Goal: Task Accomplishment & Management: Complete application form

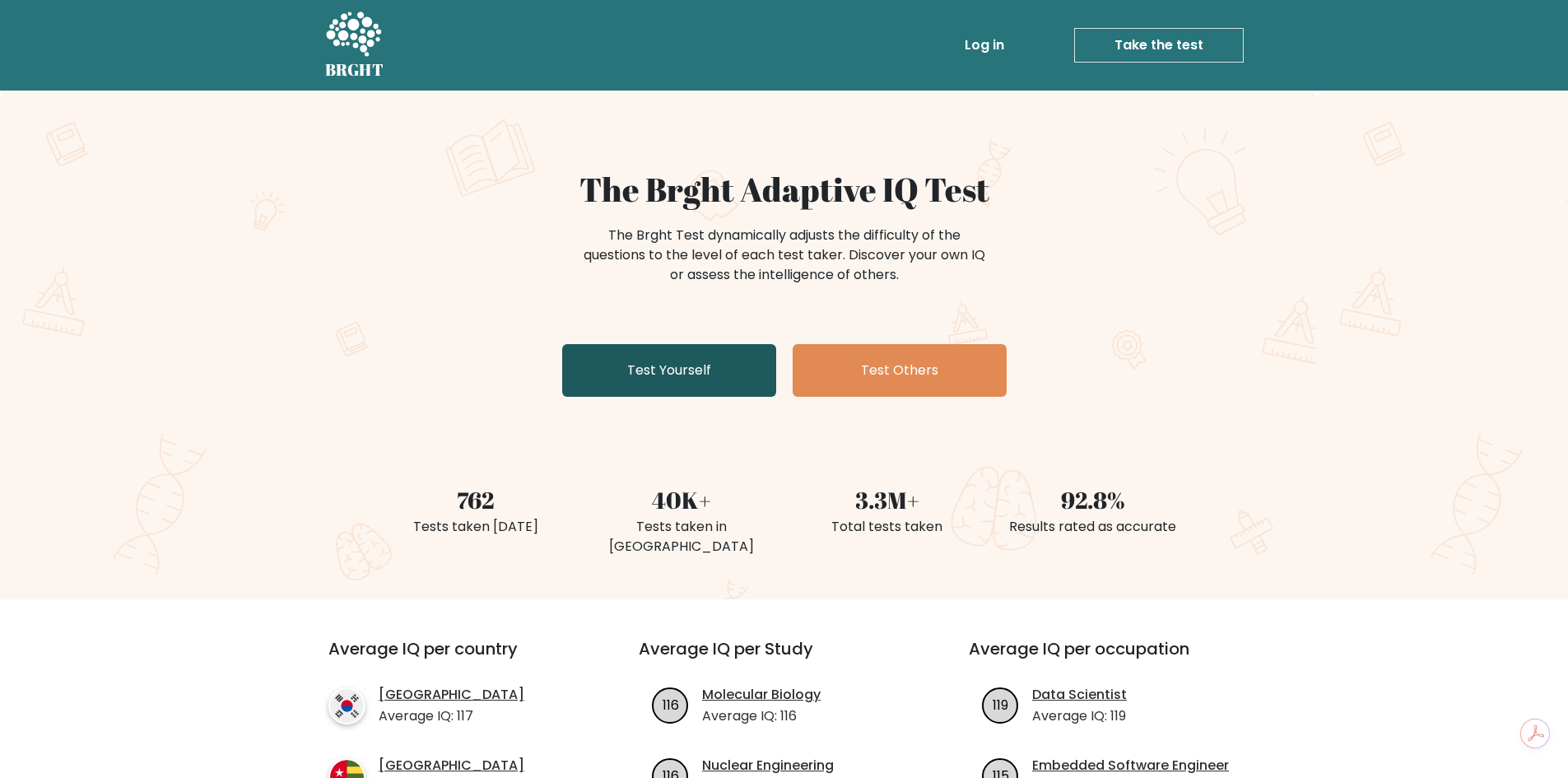
click at [651, 370] on link "Test Yourself" at bounding box center [668, 370] width 214 height 53
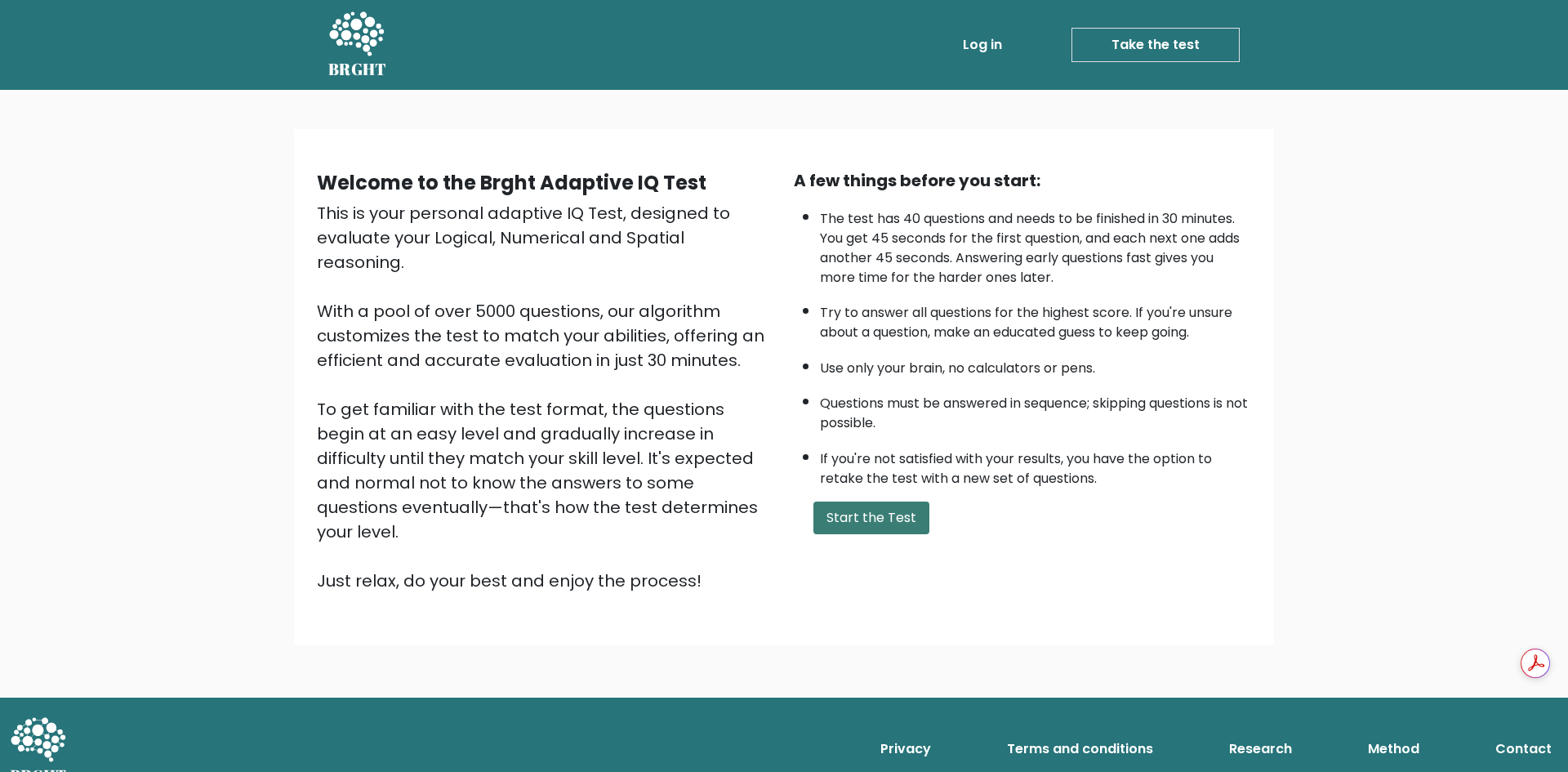
click at [862, 517] on button "Start the Test" at bounding box center [871, 518] width 116 height 33
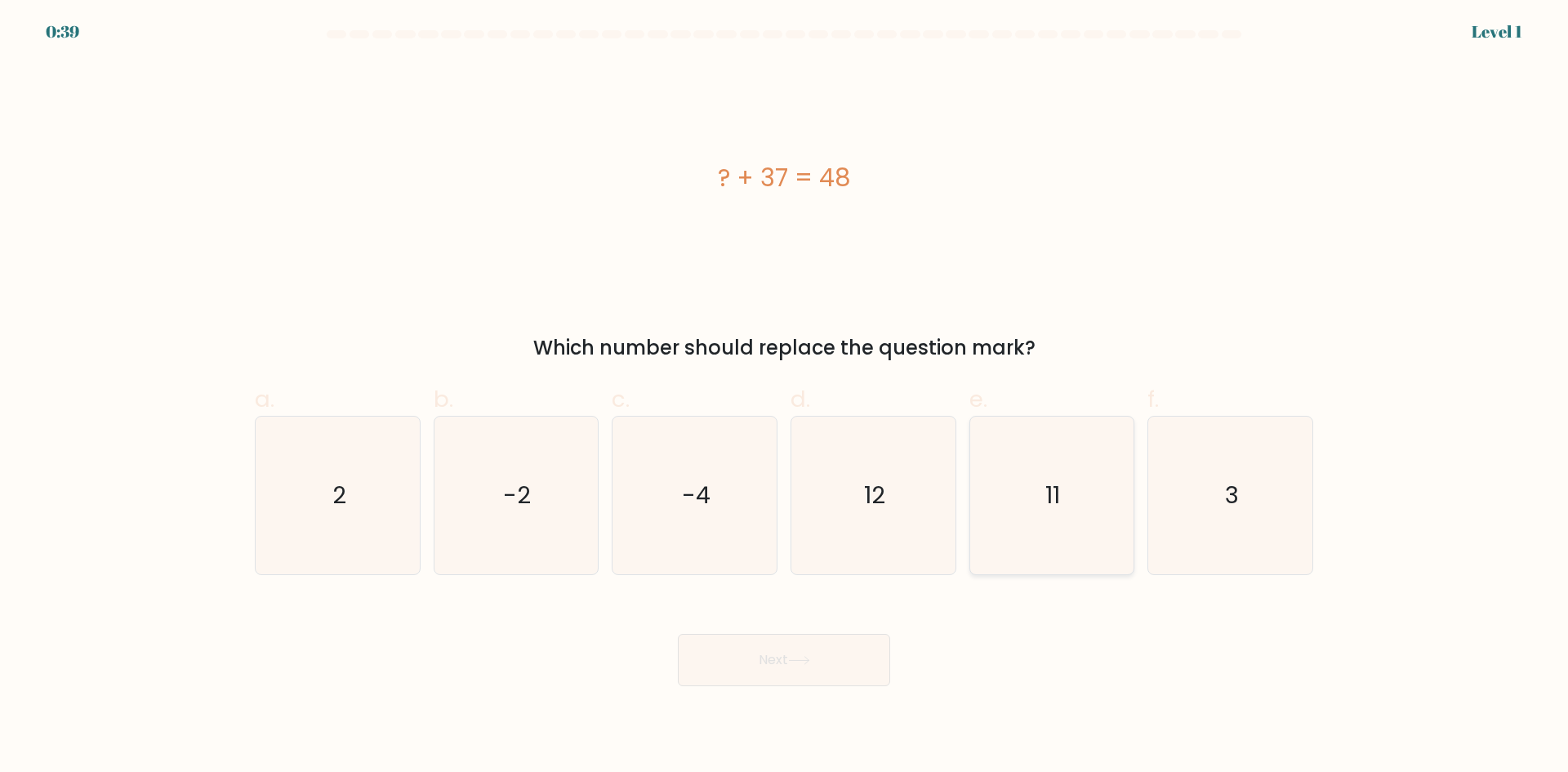
click at [1043, 520] on icon "11" at bounding box center [1052, 495] width 158 height 158
click at [784, 397] on input "e. 11" at bounding box center [784, 392] width 1 height 11
radio input "true"
click at [741, 654] on button "Next" at bounding box center [784, 660] width 212 height 52
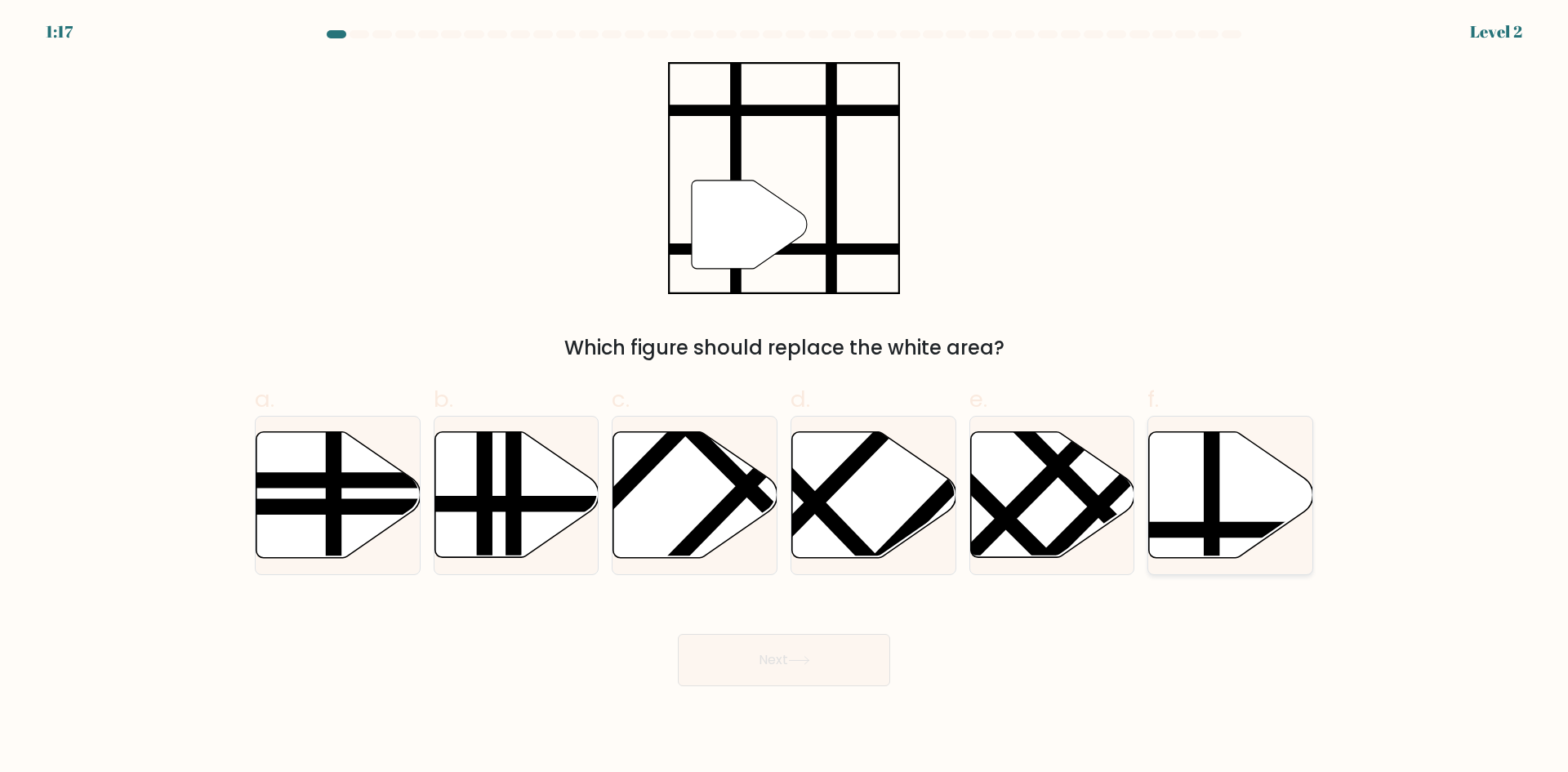
click at [1169, 490] on icon at bounding box center [1231, 494] width 164 height 126
click at [784, 397] on input "f." at bounding box center [784, 392] width 1 height 11
radio input "true"
click at [820, 654] on button "Next" at bounding box center [784, 660] width 212 height 52
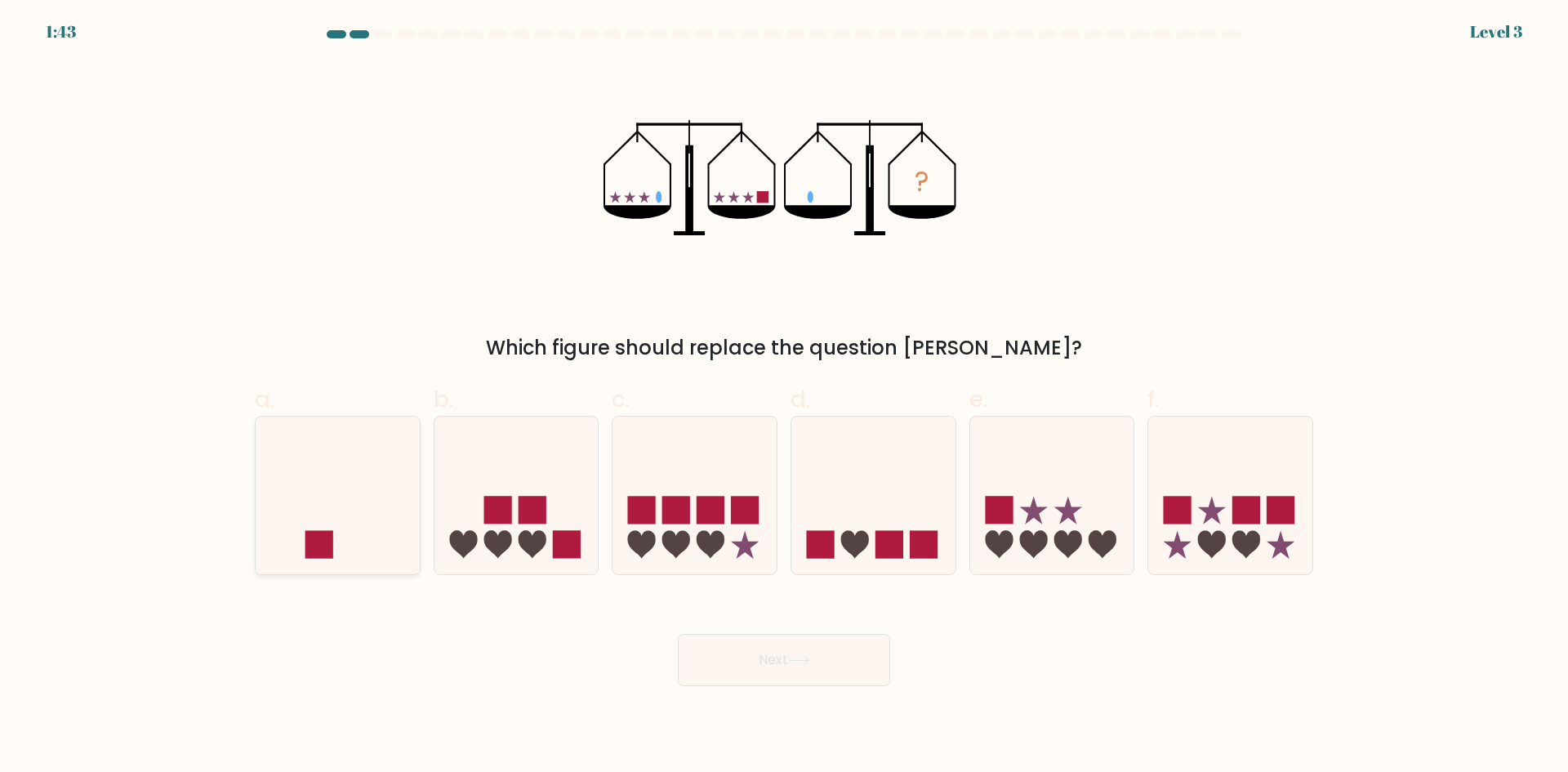
click at [412, 545] on icon at bounding box center [337, 495] width 164 height 136
click at [784, 397] on input "a." at bounding box center [784, 392] width 1 height 11
radio input "true"
click at [751, 659] on button "Next" at bounding box center [784, 660] width 212 height 52
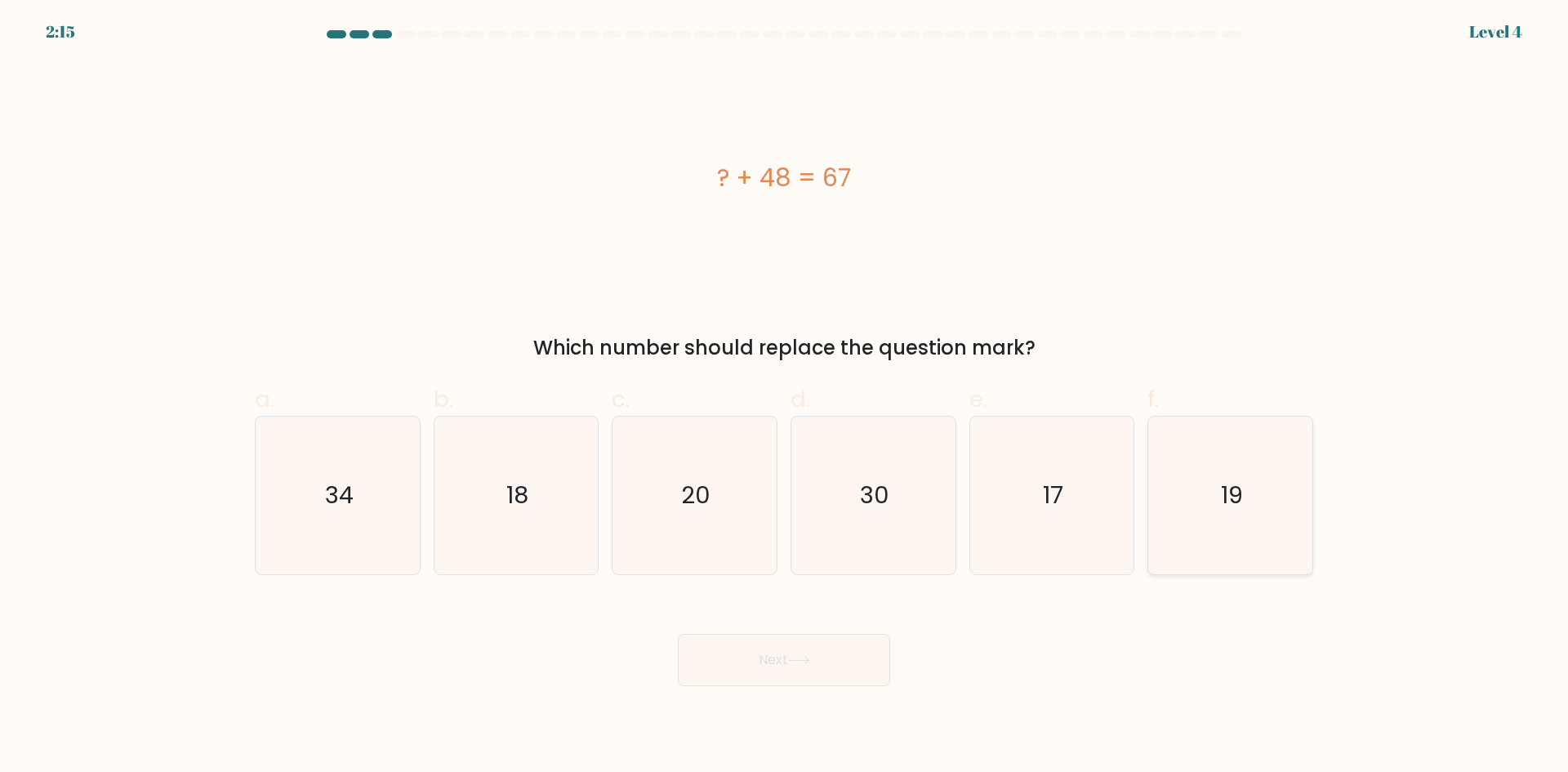
click at [1292, 520] on icon "19" at bounding box center [1231, 495] width 158 height 158
click at [784, 397] on input "f. 19" at bounding box center [784, 392] width 1 height 11
radio input "true"
click at [721, 653] on button "Next" at bounding box center [784, 660] width 212 height 52
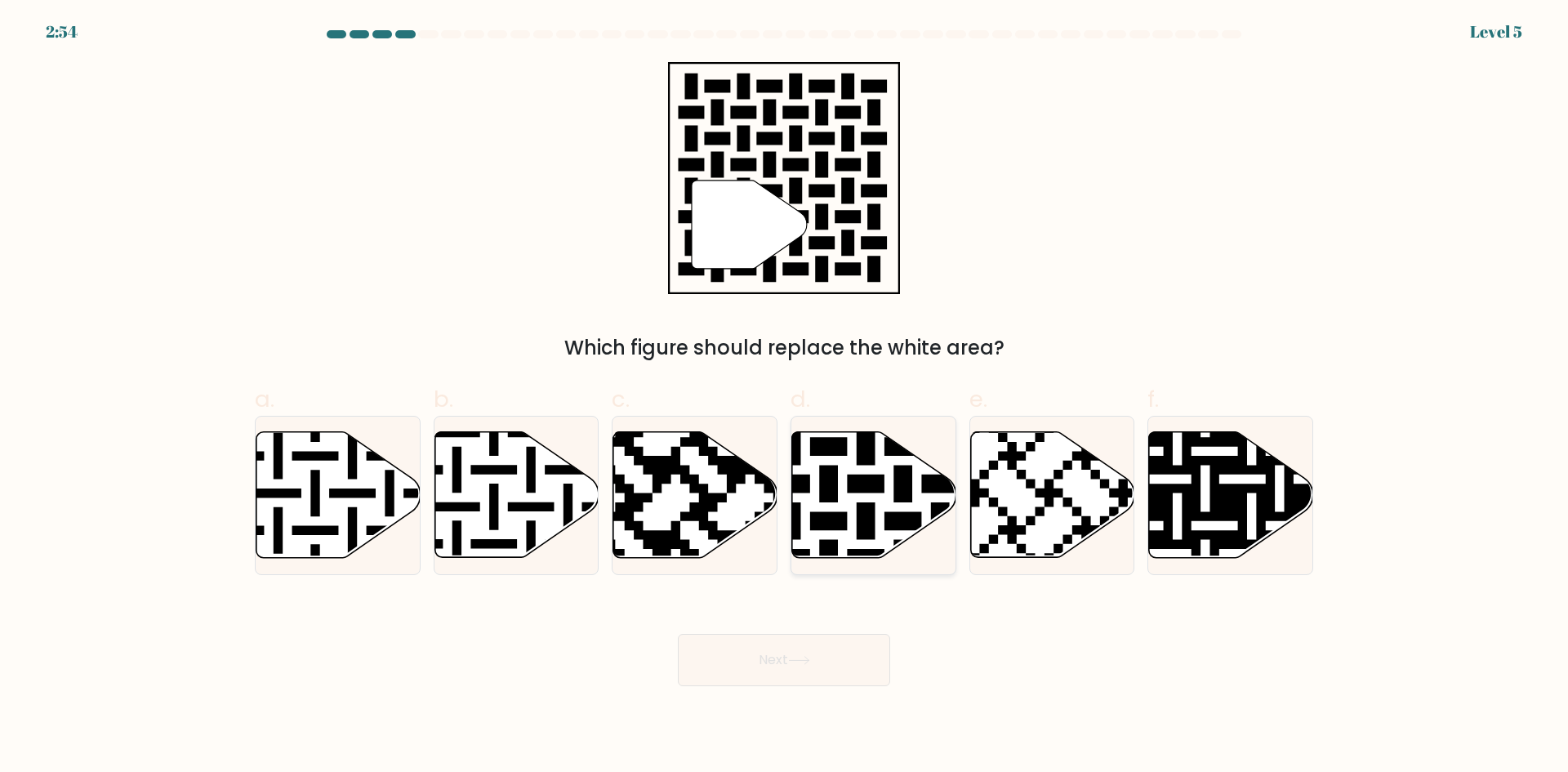
click at [827, 506] on icon at bounding box center [874, 494] width 164 height 126
click at [784, 397] on input "d." at bounding box center [784, 392] width 1 height 11
radio input "true"
click at [787, 670] on button "Next" at bounding box center [784, 660] width 212 height 52
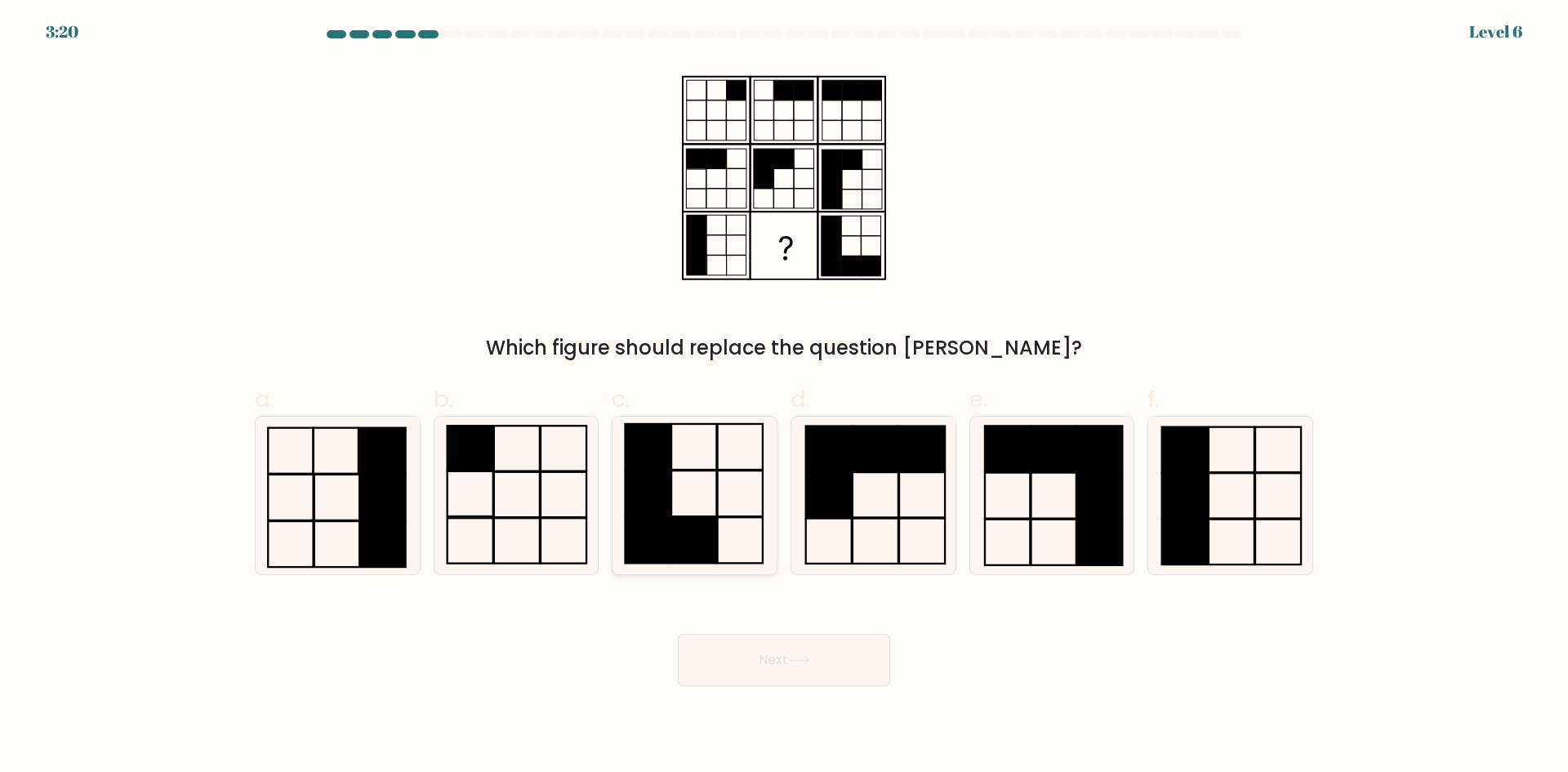
click at [716, 526] on rect at bounding box center [694, 540] width 45 height 46
click at [784, 397] on input "c." at bounding box center [784, 392] width 1 height 11
radio input "true"
click at [750, 671] on button "Next" at bounding box center [784, 660] width 212 height 52
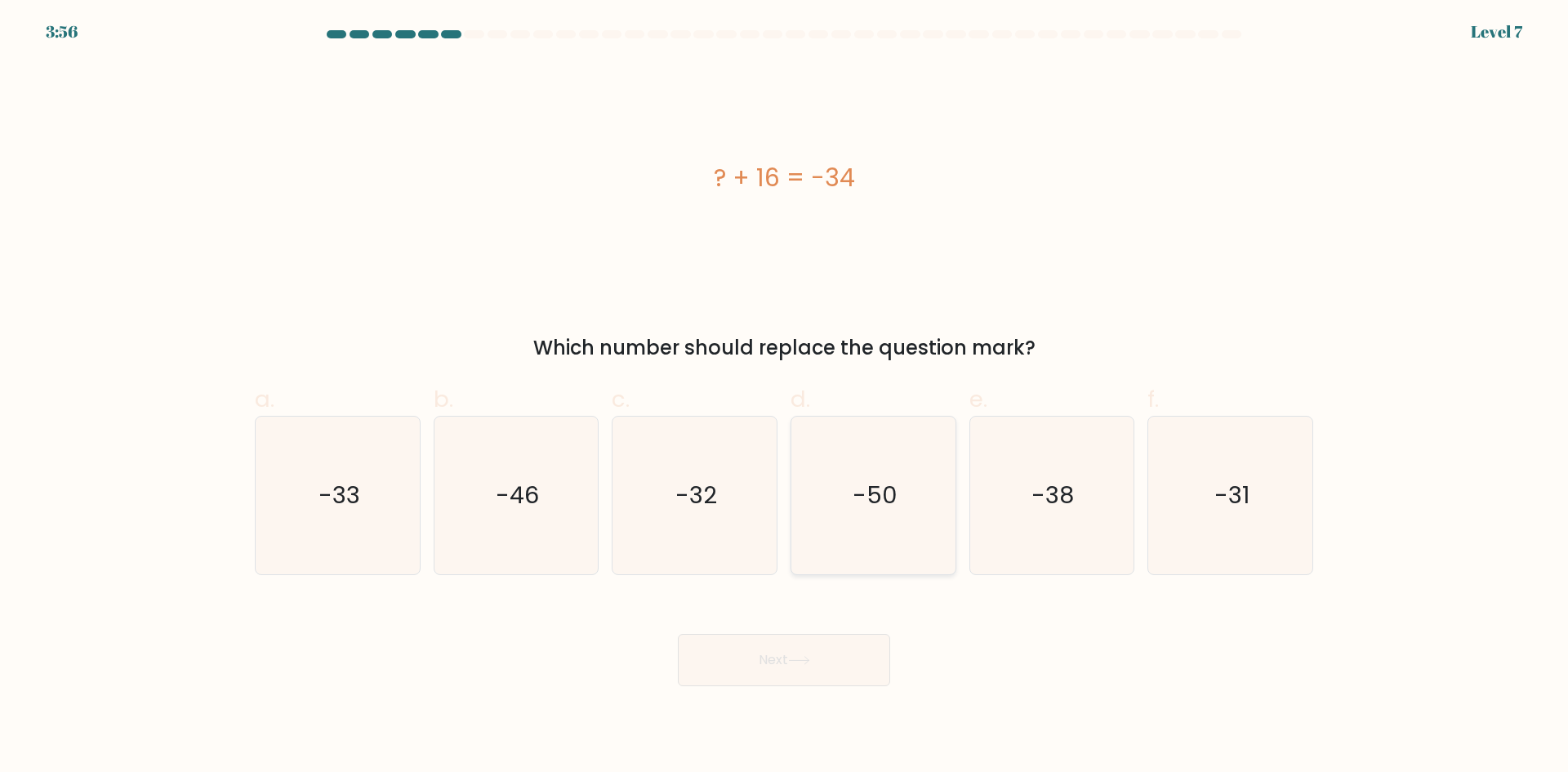
click at [919, 529] on icon "-50" at bounding box center [874, 495] width 158 height 158
click at [784, 397] on input "d. -50" at bounding box center [784, 392] width 1 height 11
radio input "true"
click at [807, 660] on icon at bounding box center [798, 661] width 19 height 7
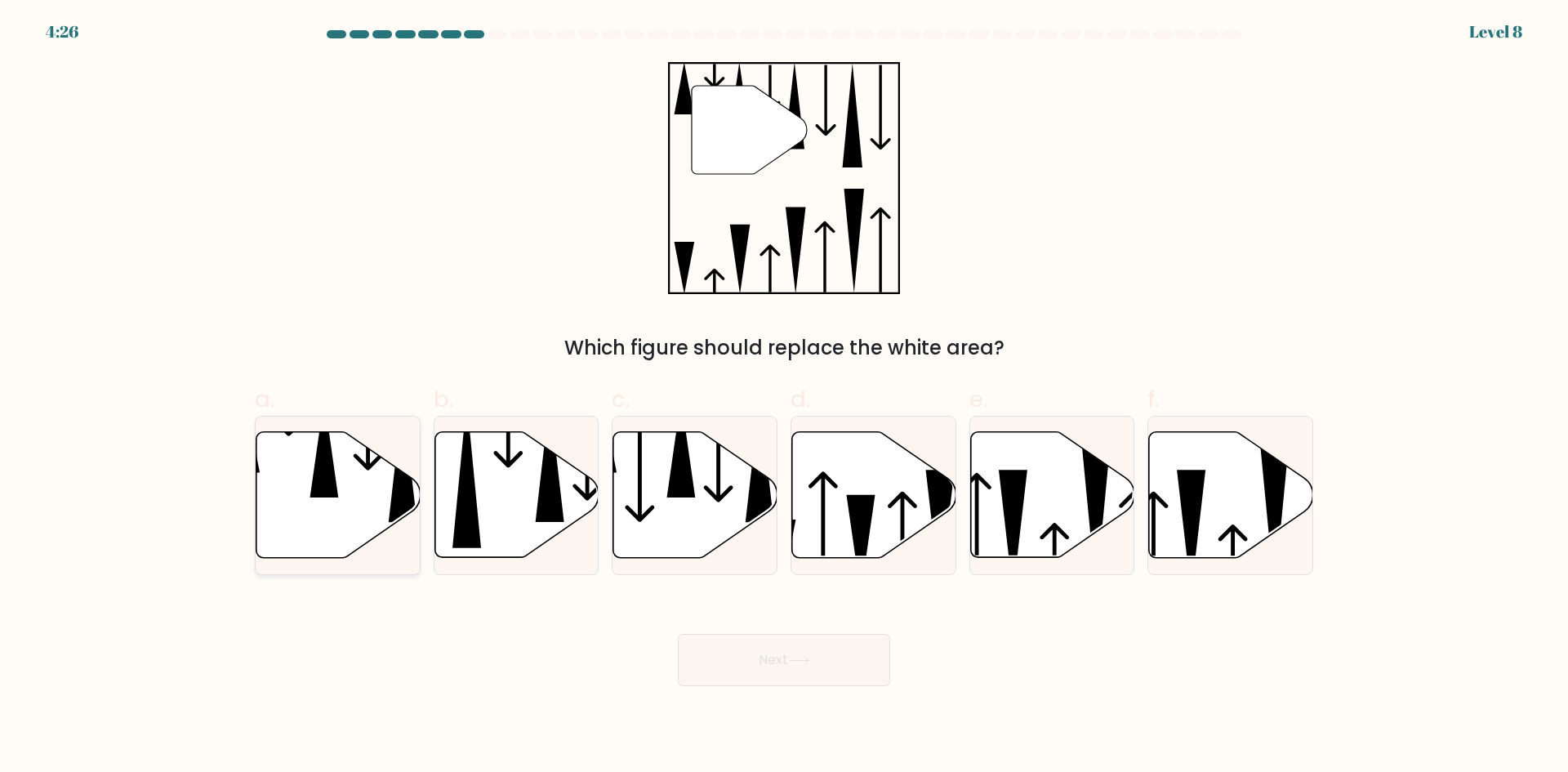
click at [356, 487] on icon at bounding box center [338, 494] width 164 height 126
click at [784, 397] on input "a." at bounding box center [784, 392] width 1 height 11
radio input "true"
click at [791, 674] on button "Next" at bounding box center [784, 660] width 212 height 52
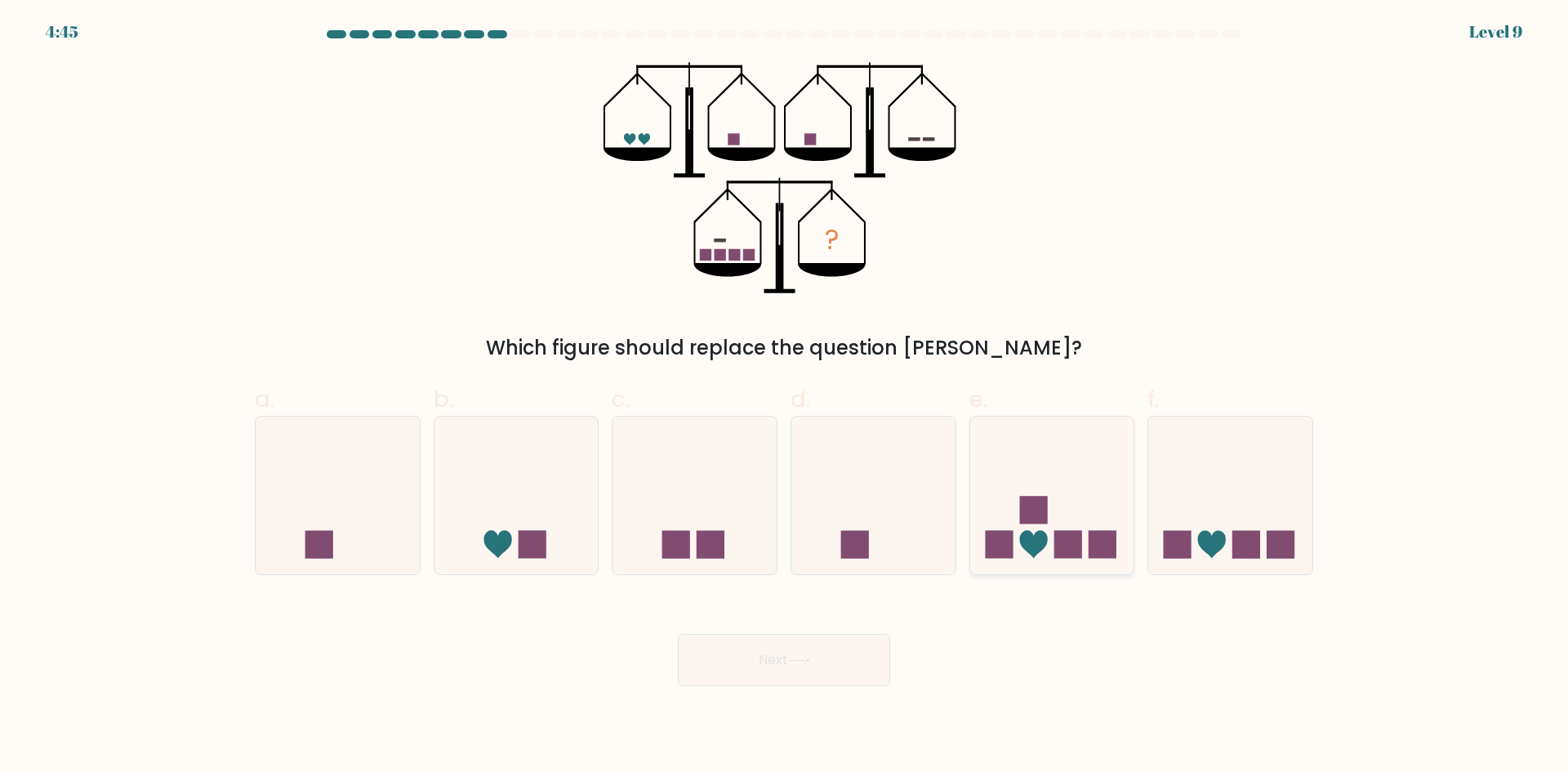
click at [1020, 521] on icon at bounding box center [1052, 495] width 164 height 136
click at [784, 397] on input "e." at bounding box center [784, 392] width 1 height 11
radio input "true"
click at [850, 657] on button "Next" at bounding box center [784, 660] width 212 height 52
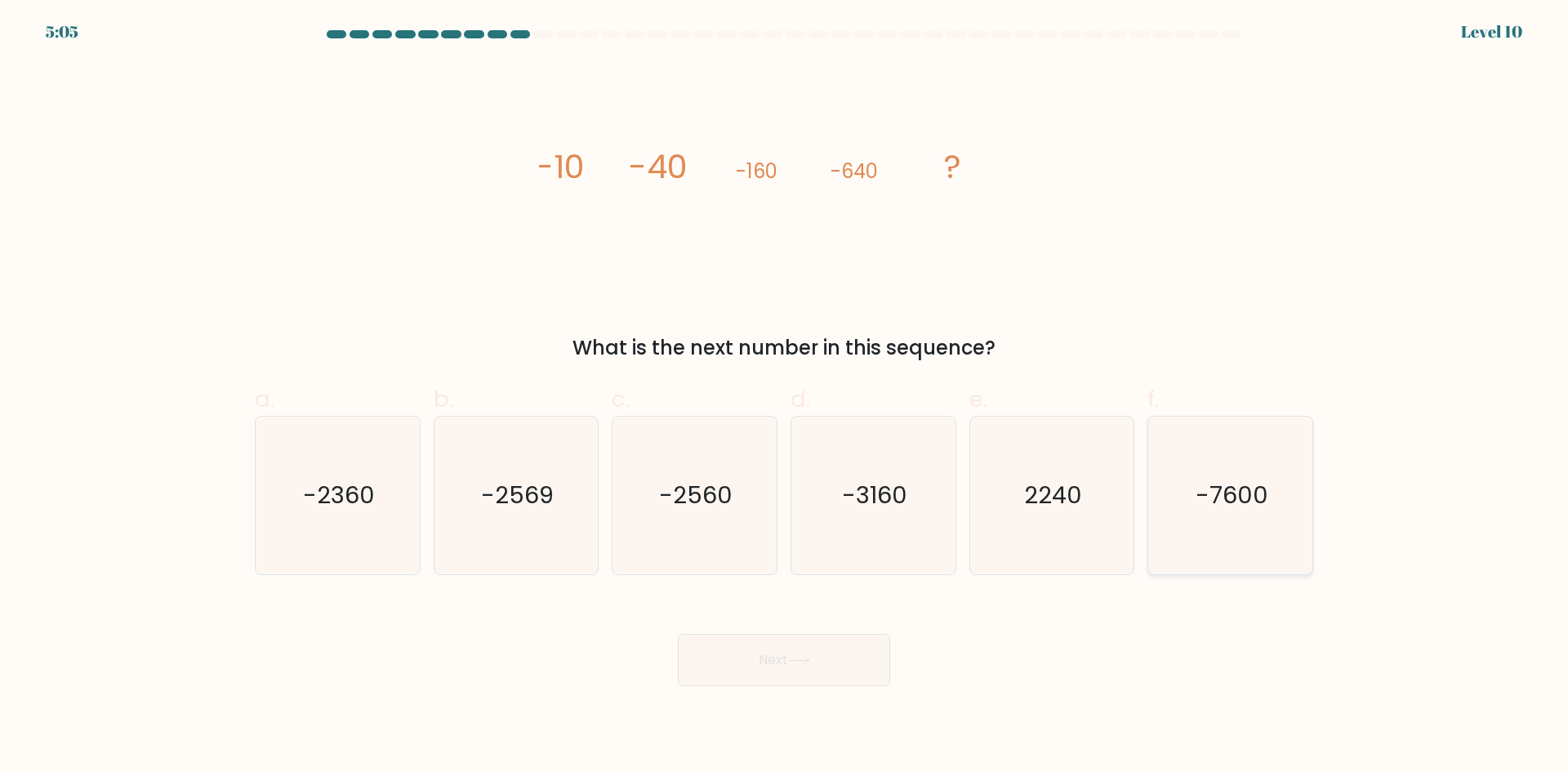
click at [1294, 541] on icon "-7600" at bounding box center [1231, 495] width 158 height 158
click at [784, 397] on input "f. -7600" at bounding box center [784, 392] width 1 height 11
radio input "true"
click at [806, 659] on icon at bounding box center [799, 661] width 22 height 9
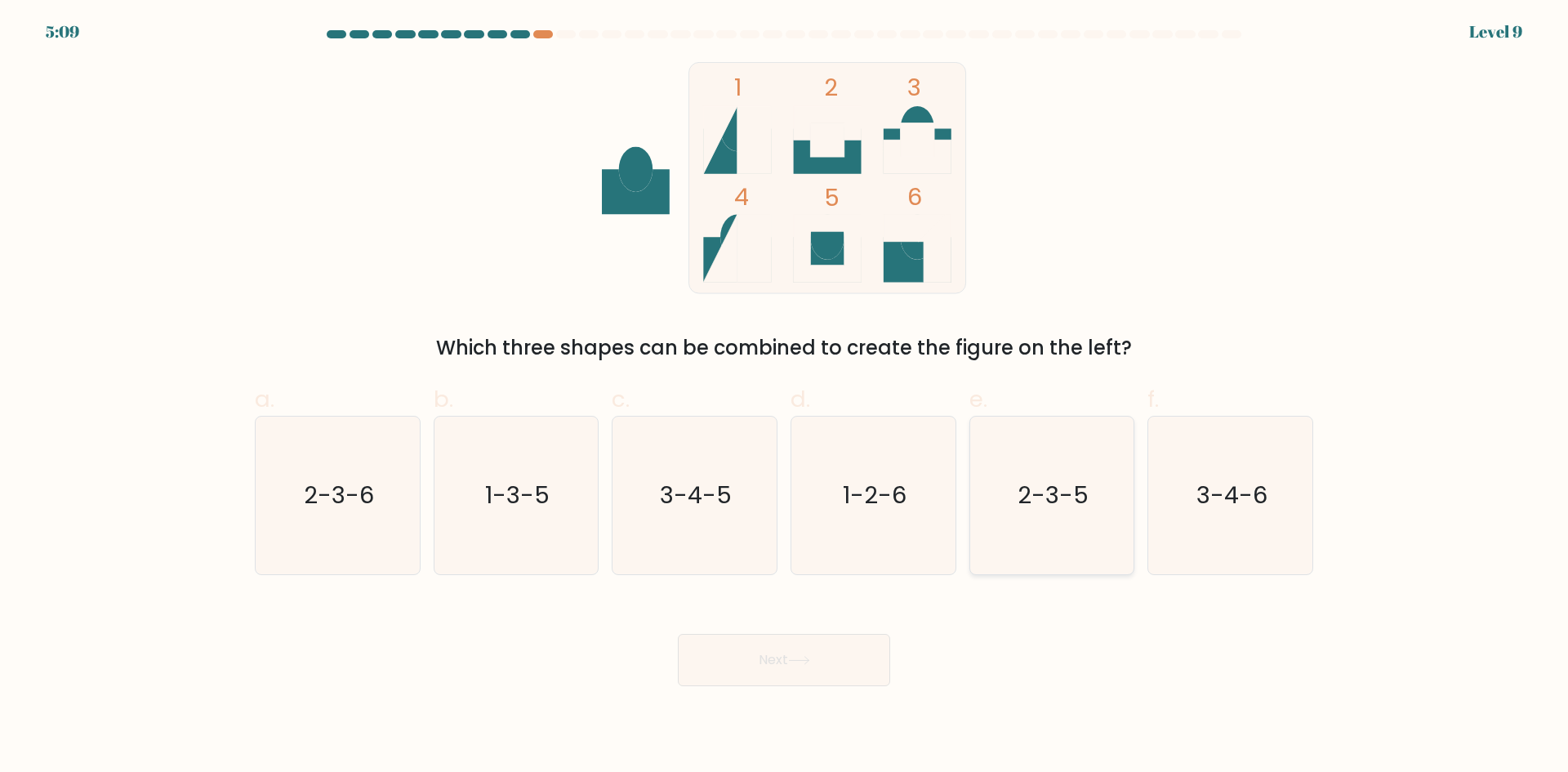
click at [1015, 531] on icon "2-3-5" at bounding box center [1052, 495] width 158 height 158
click at [784, 397] on input "e. 2-3-5" at bounding box center [784, 392] width 1 height 11
radio input "true"
click at [828, 669] on button "Next" at bounding box center [784, 660] width 212 height 52
